Goal: Register for event/course

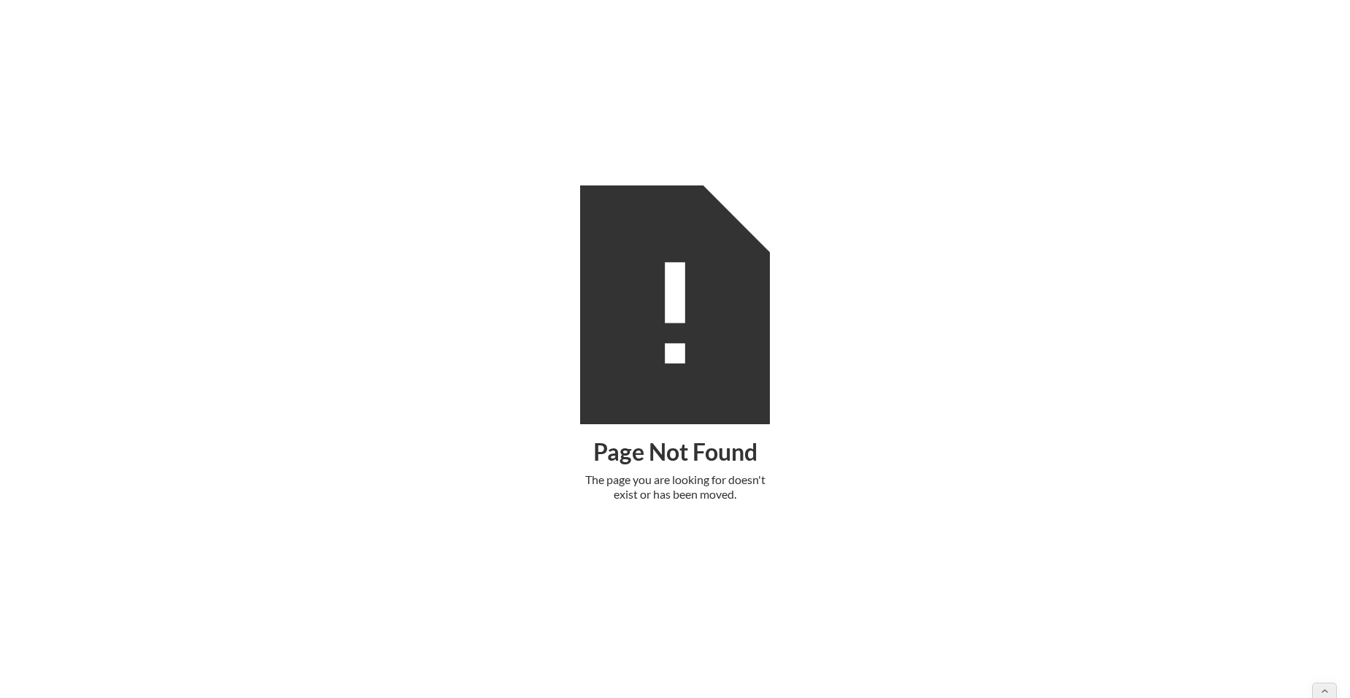
click at [1019, 229] on div "Page Not Found The page you are looking for doesn't exist or has been moved." at bounding box center [675, 349] width 1350 height 698
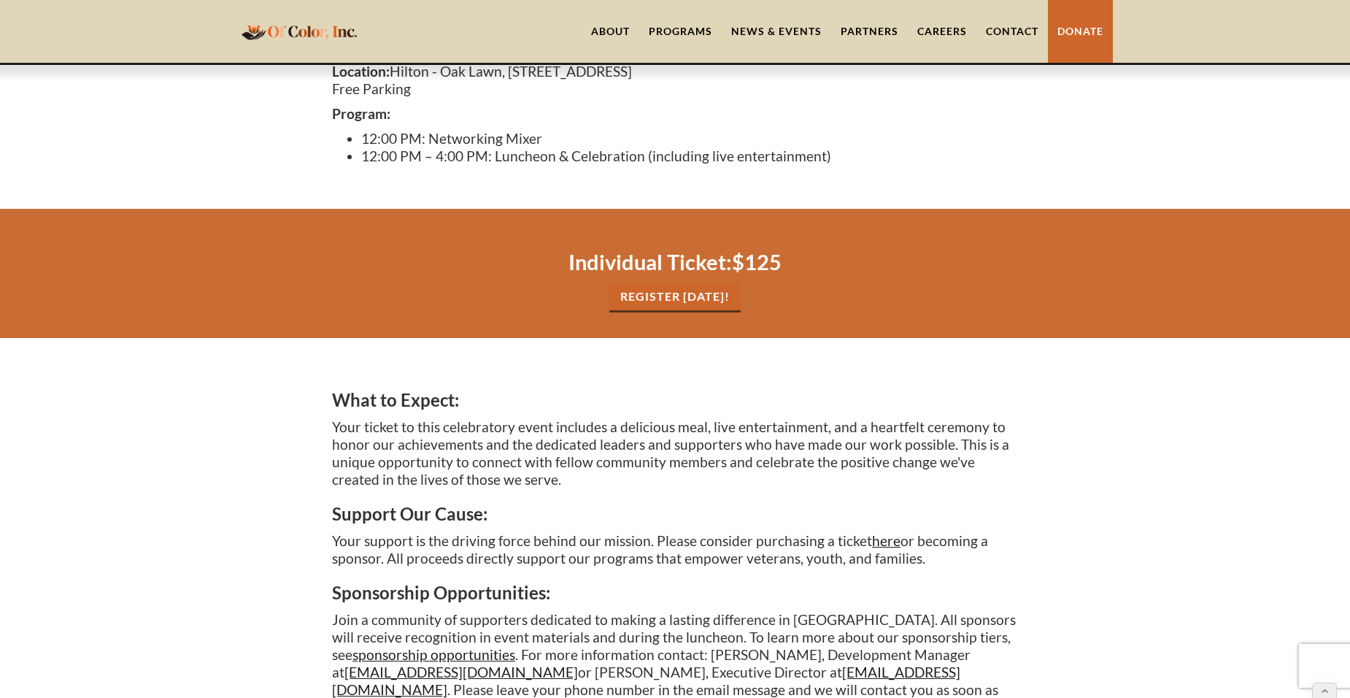
scroll to position [511, 0]
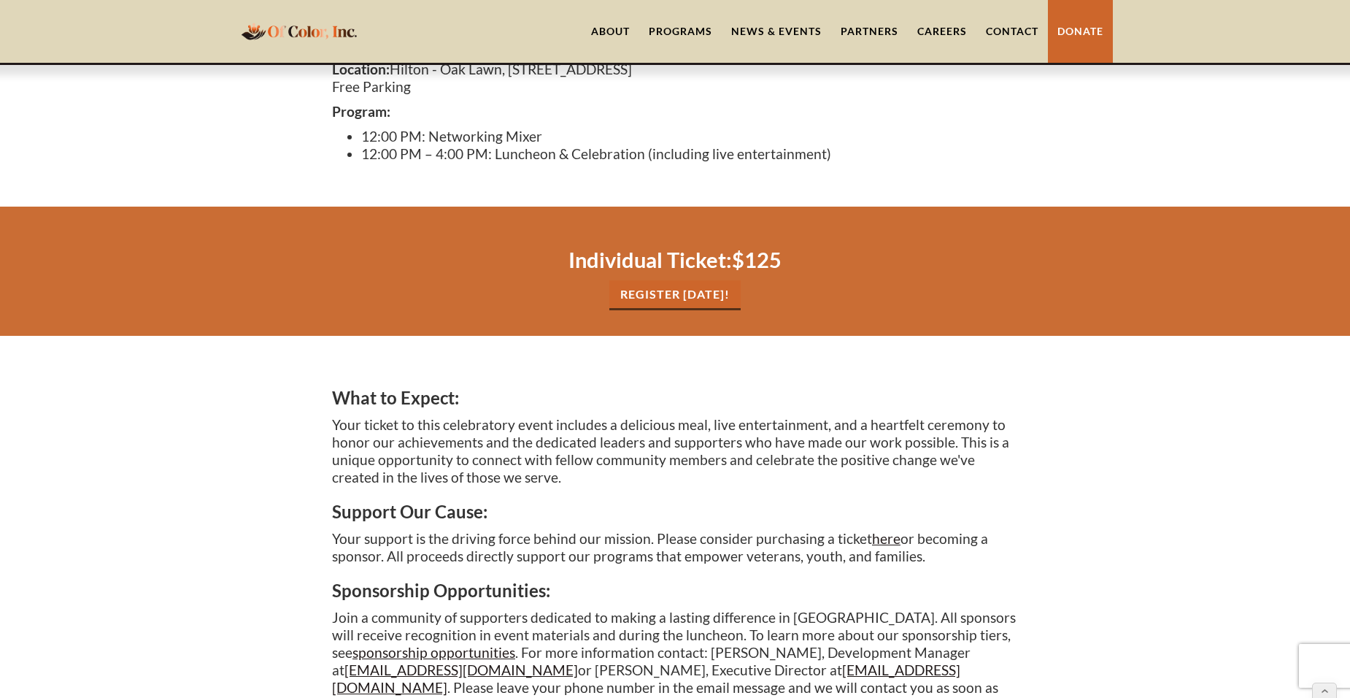
click at [679, 294] on link "REgister Today!" at bounding box center [674, 295] width 131 height 30
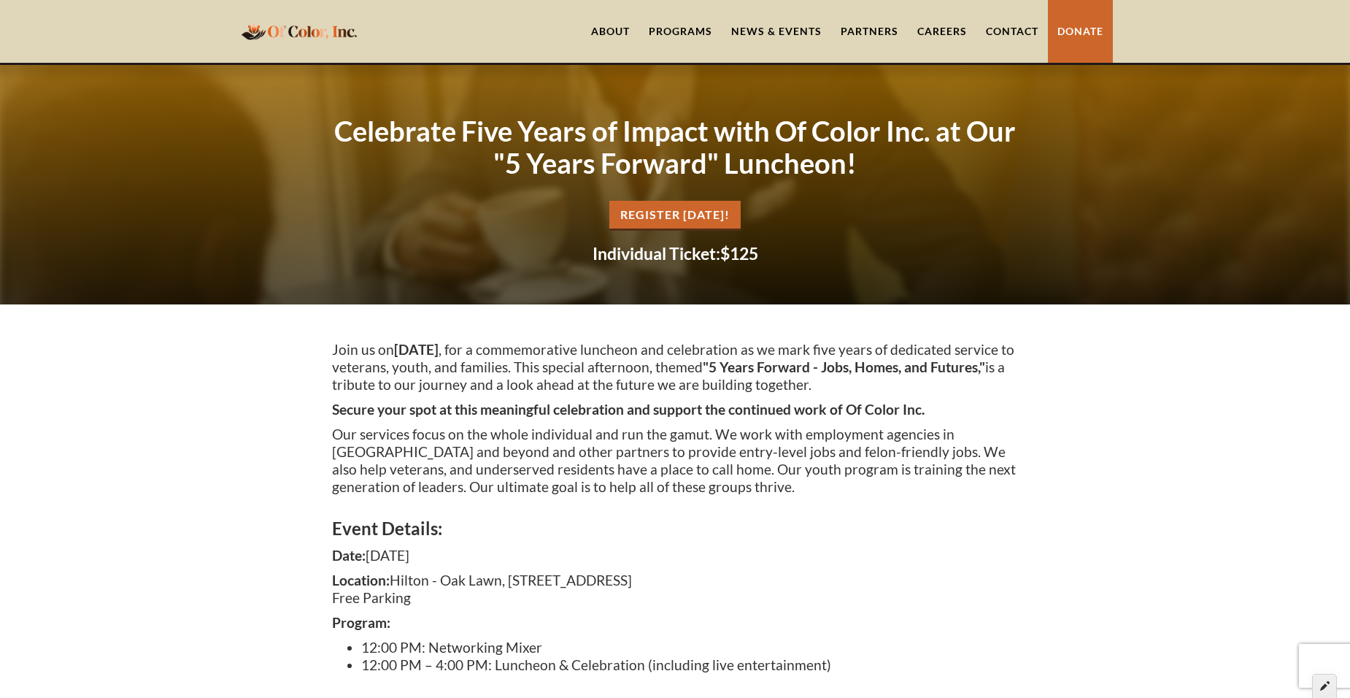
click at [1319, 683] on div at bounding box center [1324, 686] width 25 height 25
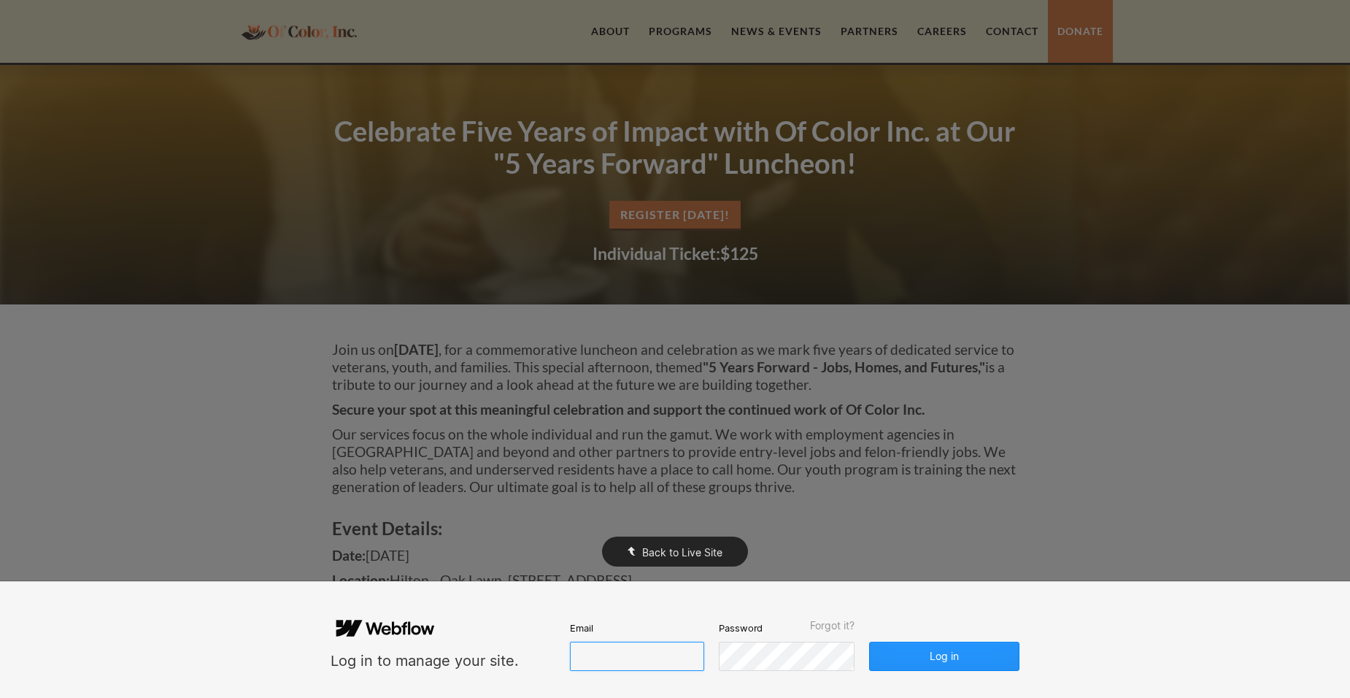
type input "lbrumfield@ofcolorinc.org"
